Goal: Check status

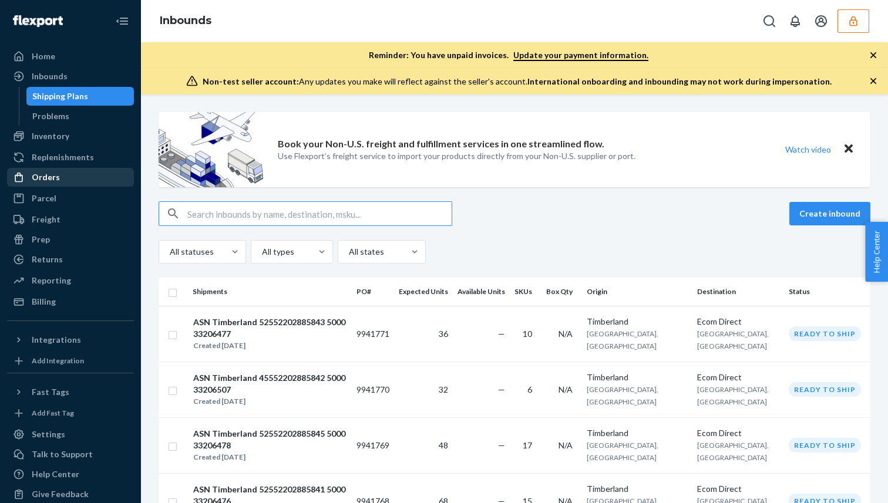
click at [93, 180] on div "Orders" at bounding box center [70, 177] width 124 height 16
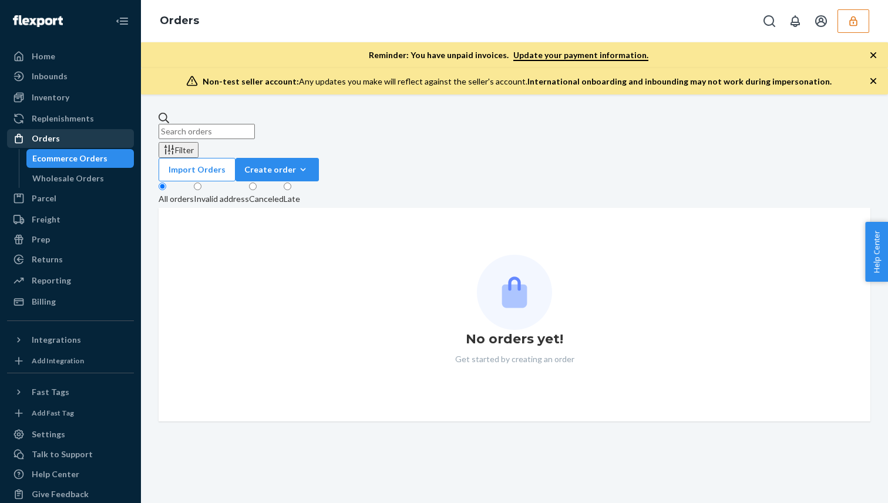
click at [76, 130] on link "Orders" at bounding box center [70, 138] width 127 height 19
click at [87, 101] on div "Inventory" at bounding box center [70, 97] width 124 height 16
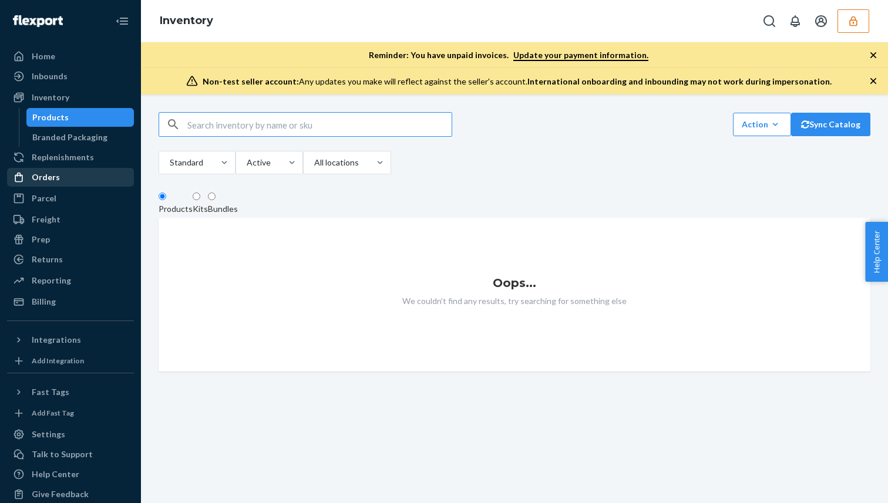
click at [89, 174] on div "Orders" at bounding box center [70, 177] width 124 height 16
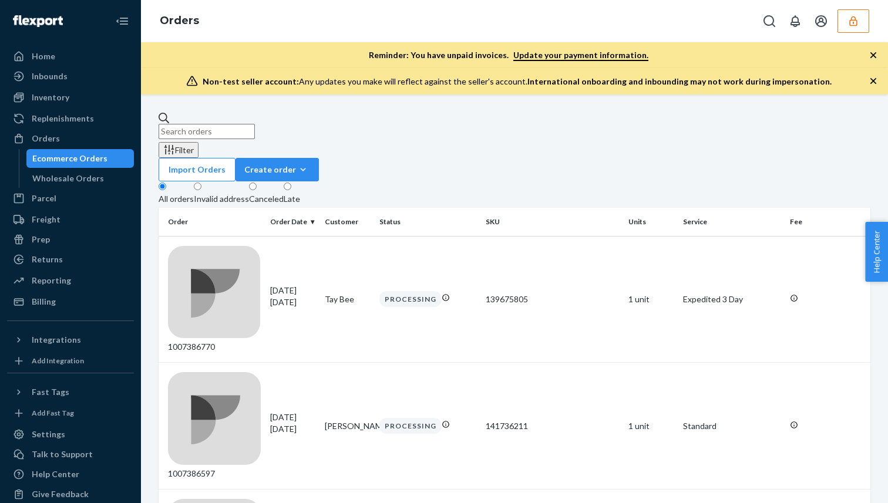
click at [255, 125] on input "text" at bounding box center [207, 131] width 96 height 15
paste input "1007292909"
type input "1007292909"
